Goal: Information Seeking & Learning: Learn about a topic

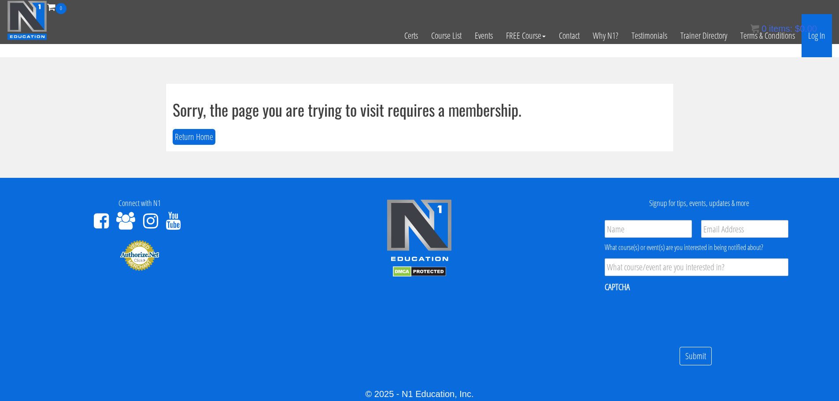
click at [817, 41] on link "Log In" at bounding box center [816, 35] width 30 height 43
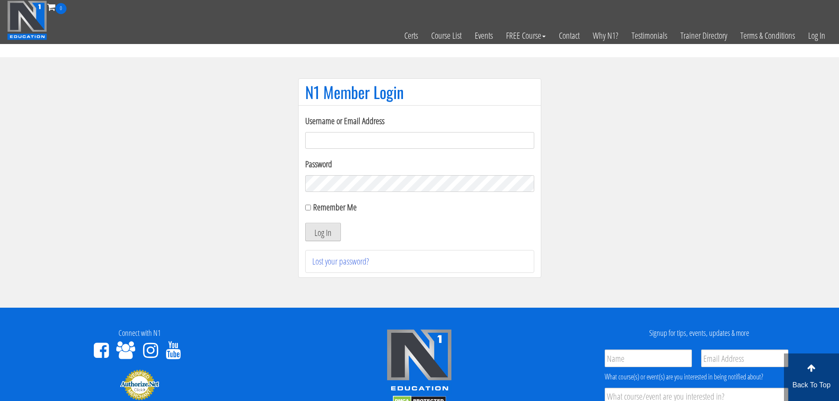
type input "aprilhenderson@outlook.com"
click at [321, 233] on button "Log In" at bounding box center [323, 232] width 36 height 18
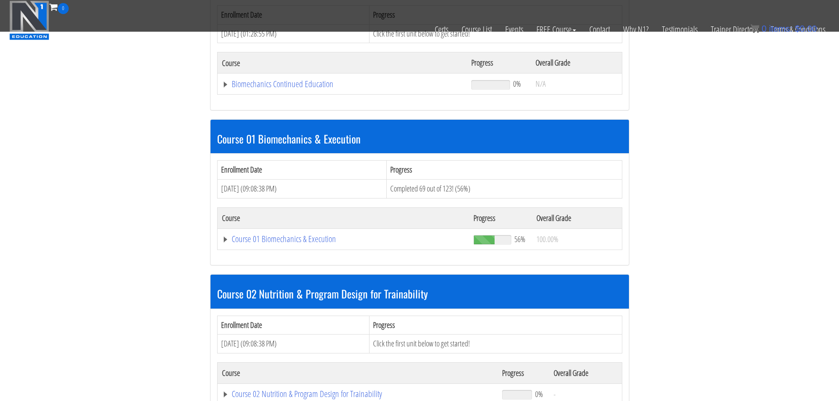
scroll to position [166, 0]
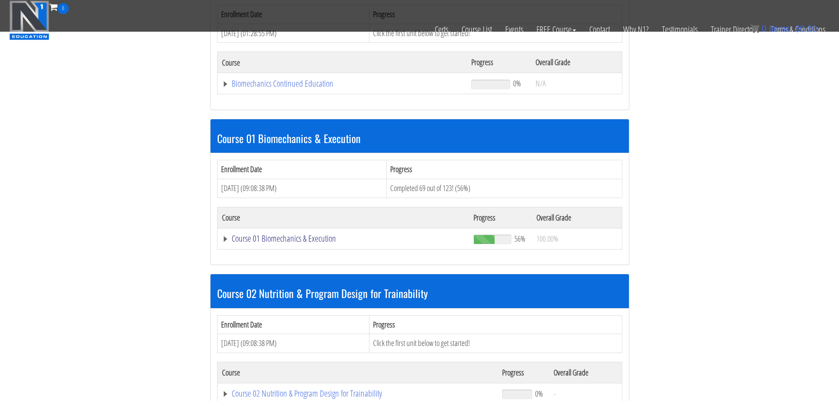
click at [310, 239] on link "Course 01 Biomechanics & Execution" at bounding box center [343, 238] width 243 height 9
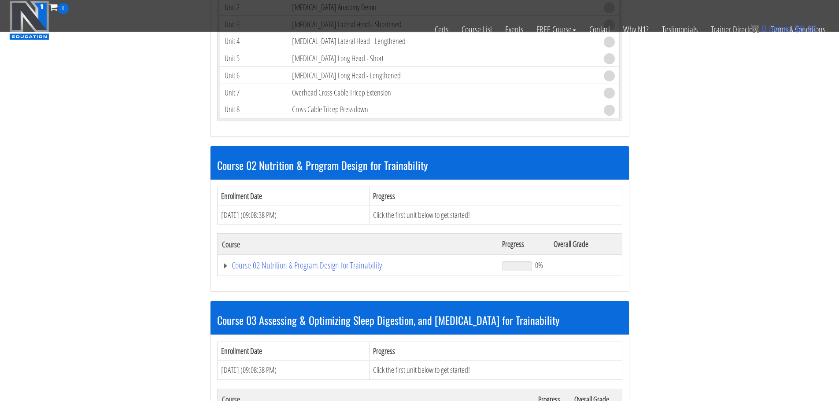
scroll to position [2870, 0]
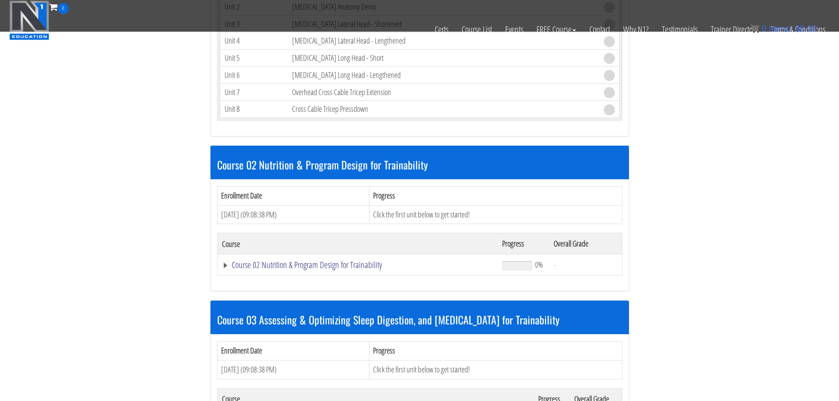
click at [333, 269] on link "Course 02 Nutrition & Program Design for Trainability" at bounding box center [358, 265] width 272 height 9
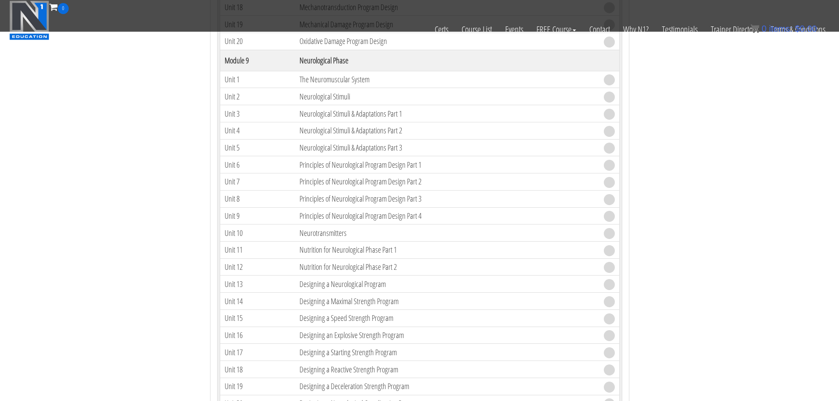
scroll to position [4360, 0]
